Goal: Task Accomplishment & Management: Complete application form

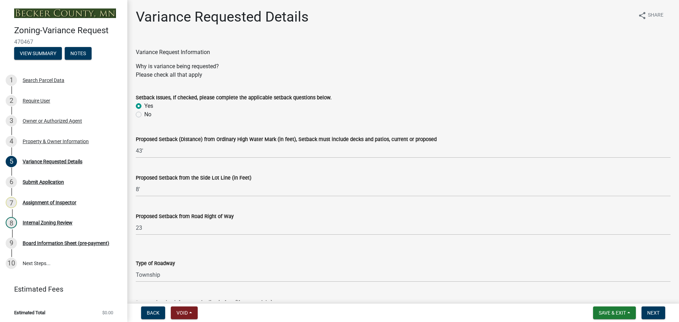
select select "edc6b78d-c029-41a6-a436-e6f76b5f0855"
select select "15bf2cec-1ca8-47a3-85db-999609351cbd"
select select "7b4e921e-23d5-43ad-813a-b7a6ebdae9a4"
select select "bb2b5e43-03c1-4874-9abf-a65f400af928"
select select "8ea3e6c3-8fed-4904-aa20-2f643744aa0c"
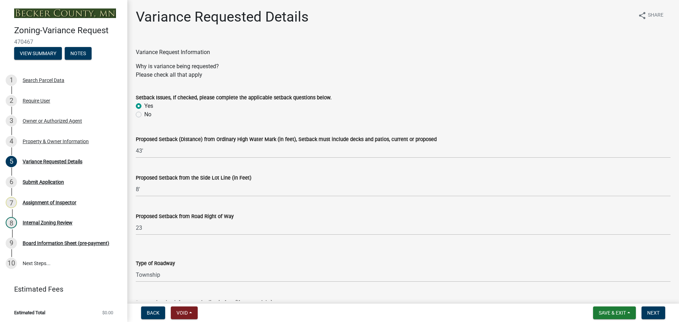
select select "860afd09-da87-482b-bca4-413f5cf53582"
select select "ee8740c3-f4d5-48cf-ad42-c8f7342b480c"
select select "1aa51e34-4f0a-4095-a3f3-287665056048"
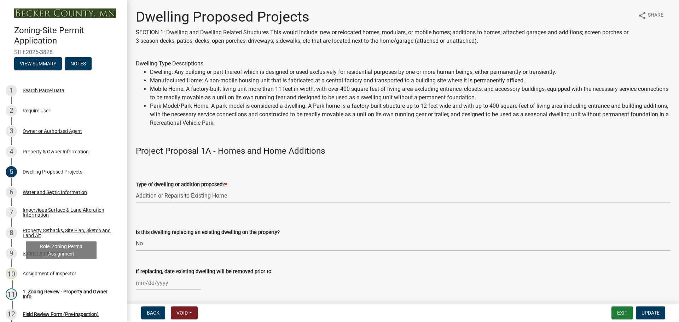
select select "b76c2e3f-c59d-4748-8205-29623accd873"
select select "566f81cc-4b3f-4ecb-9f16-a2b313352c61"
select select "f4ae0446-41fa-4afd-99aa-409617c58827"
select select "11c1c089-3b44-43c0-9549-3c9eeea2451f"
select select "0ceb8b90-6e92-4b1f-be25-acba4c819eff"
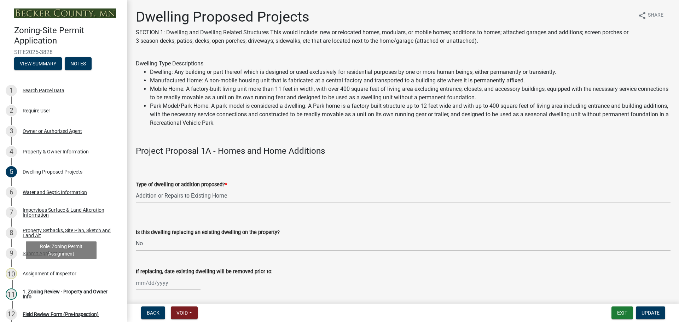
select select "ab9119d1-7da9-49c4-9fac-8c142204c89d"
